Goal: Task Accomplishment & Management: Use online tool/utility

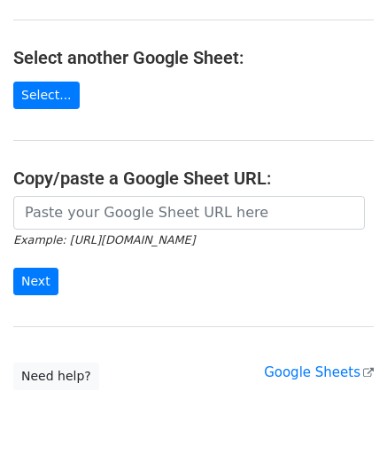
scroll to position [177, 0]
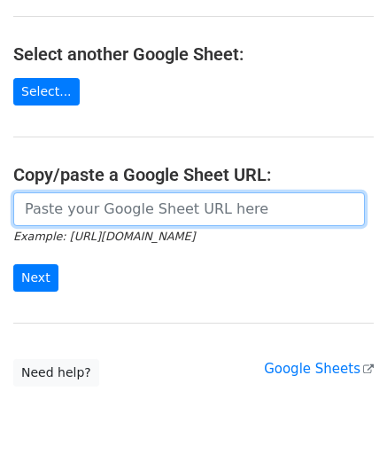
click at [108, 214] on input "url" at bounding box center [189, 209] width 352 height 34
paste input "[URL][DOMAIN_NAME]"
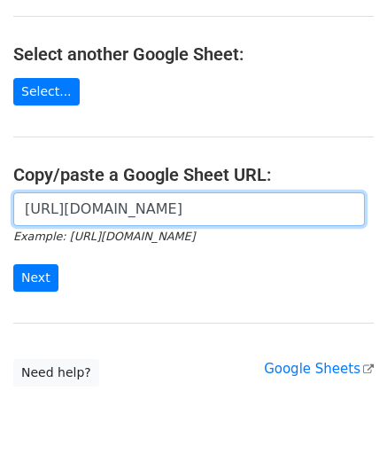
scroll to position [0, 369]
type input "[URL][DOMAIN_NAME]"
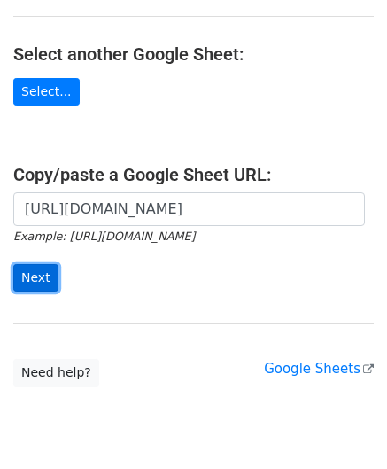
scroll to position [0, 0]
click at [46, 269] on input "Next" at bounding box center [35, 277] width 45 height 27
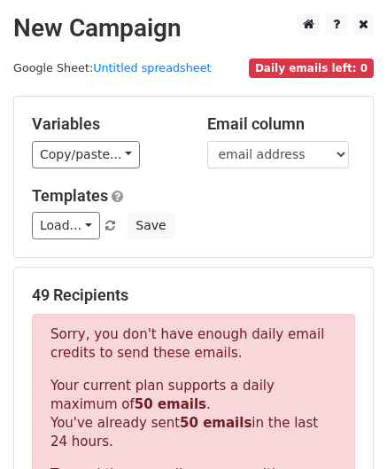
scroll to position [598, 0]
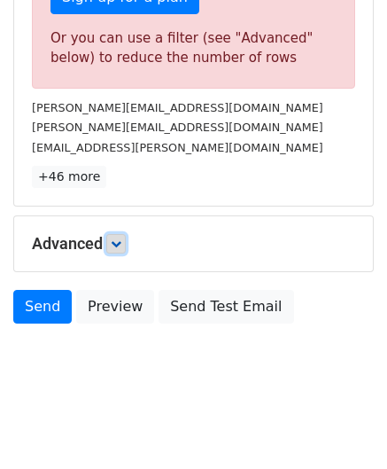
click at [121, 234] on link at bounding box center [116, 244] width 20 height 20
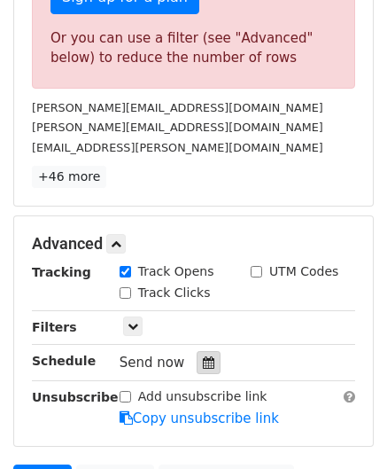
drag, startPoint x: 206, startPoint y: 357, endPoint x: 207, endPoint y: 348, distance: 9.0
click at [204, 358] on div at bounding box center [209, 362] width 24 height 23
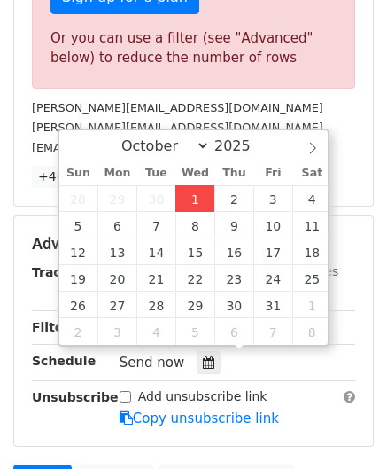
type input "2025-10-01 12:00"
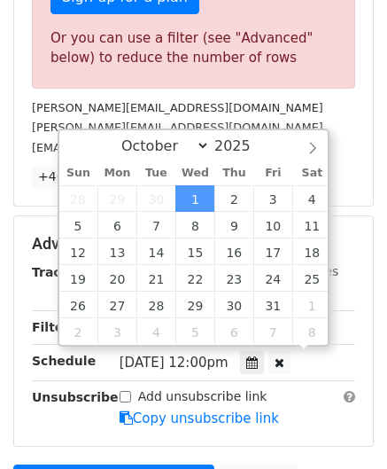
scroll to position [0, 0]
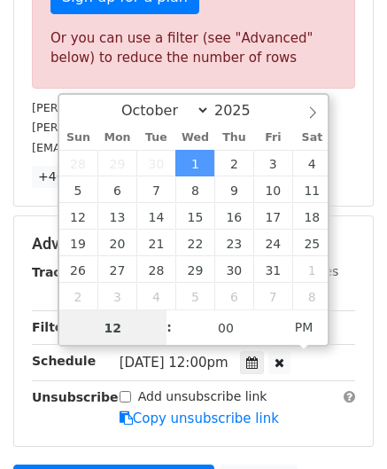
paste input "6"
type input "6"
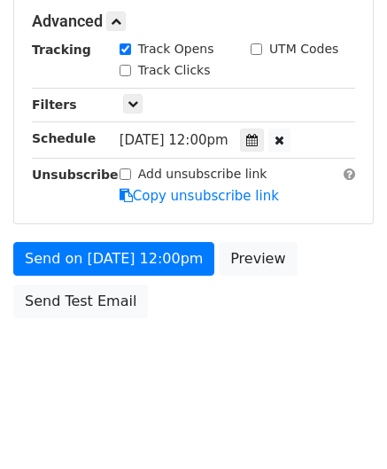
type input "2025-10-01 18:00"
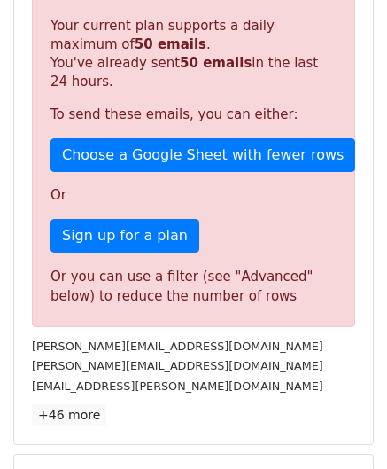
scroll to position [813, 0]
